Goal: Entertainment & Leisure: Consume media (video, audio)

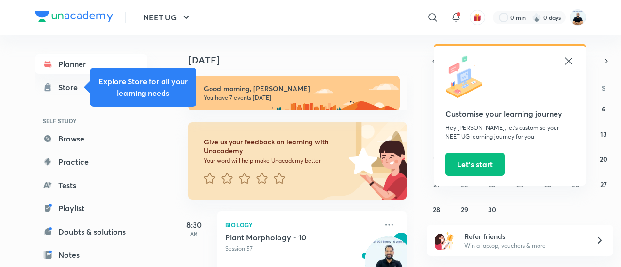
click at [569, 62] on icon at bounding box center [568, 60] width 7 height 7
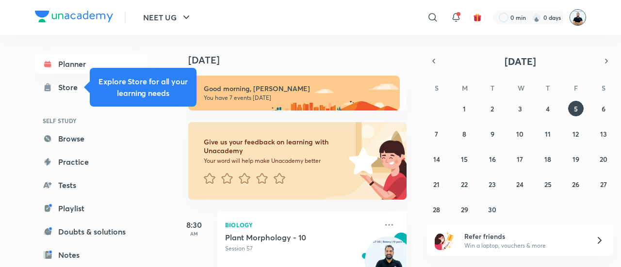
click at [576, 20] on img at bounding box center [577, 17] width 16 height 16
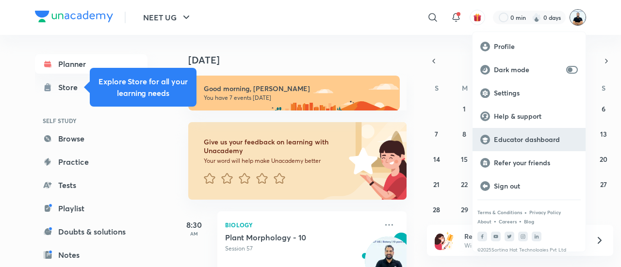
click at [528, 141] on p "Educator dashboard" at bounding box center [536, 139] width 84 height 9
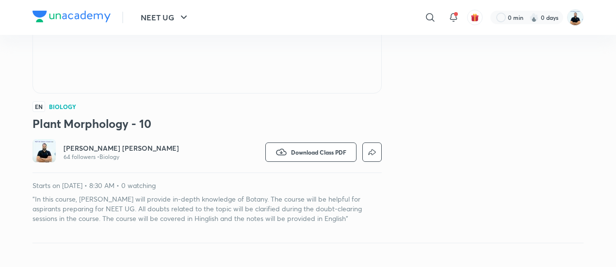
scroll to position [264, 0]
